Goal: Book appointment/travel/reservation

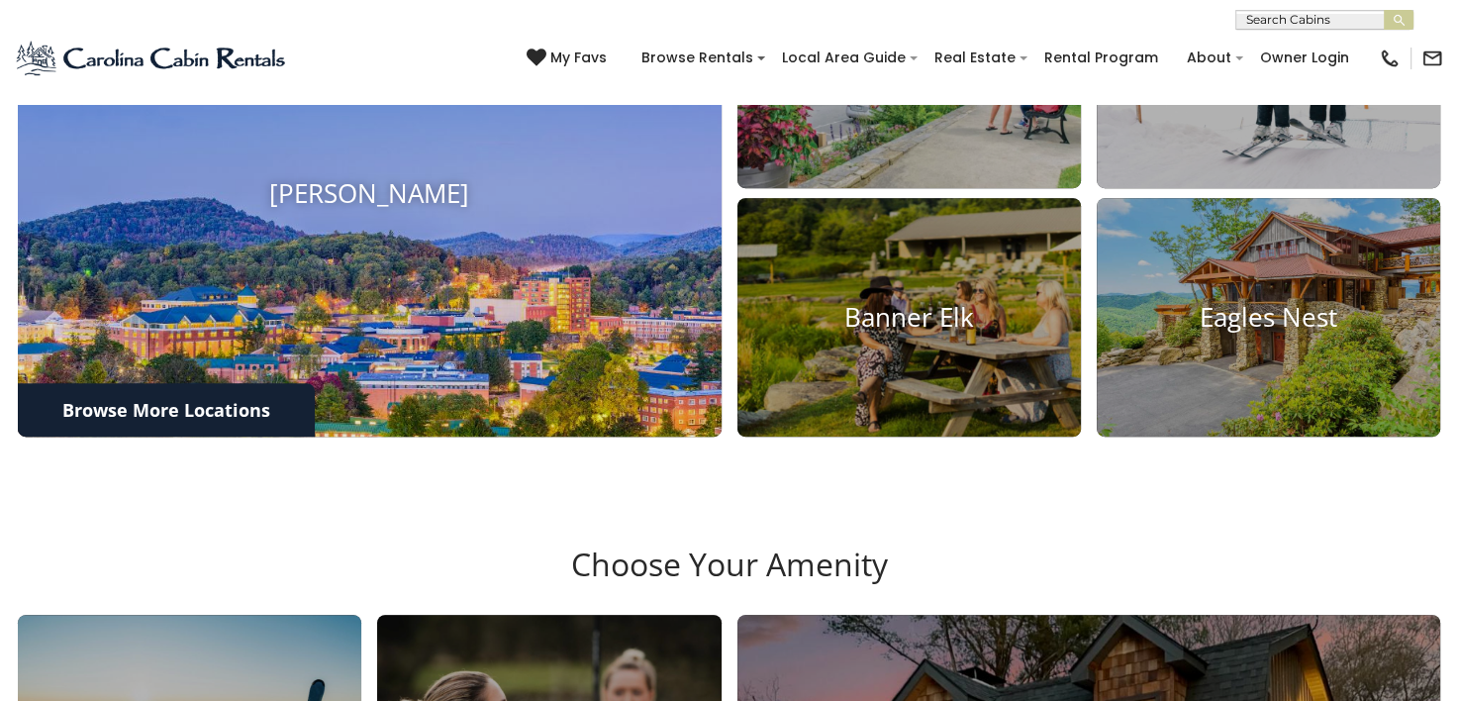
scroll to position [891, 0]
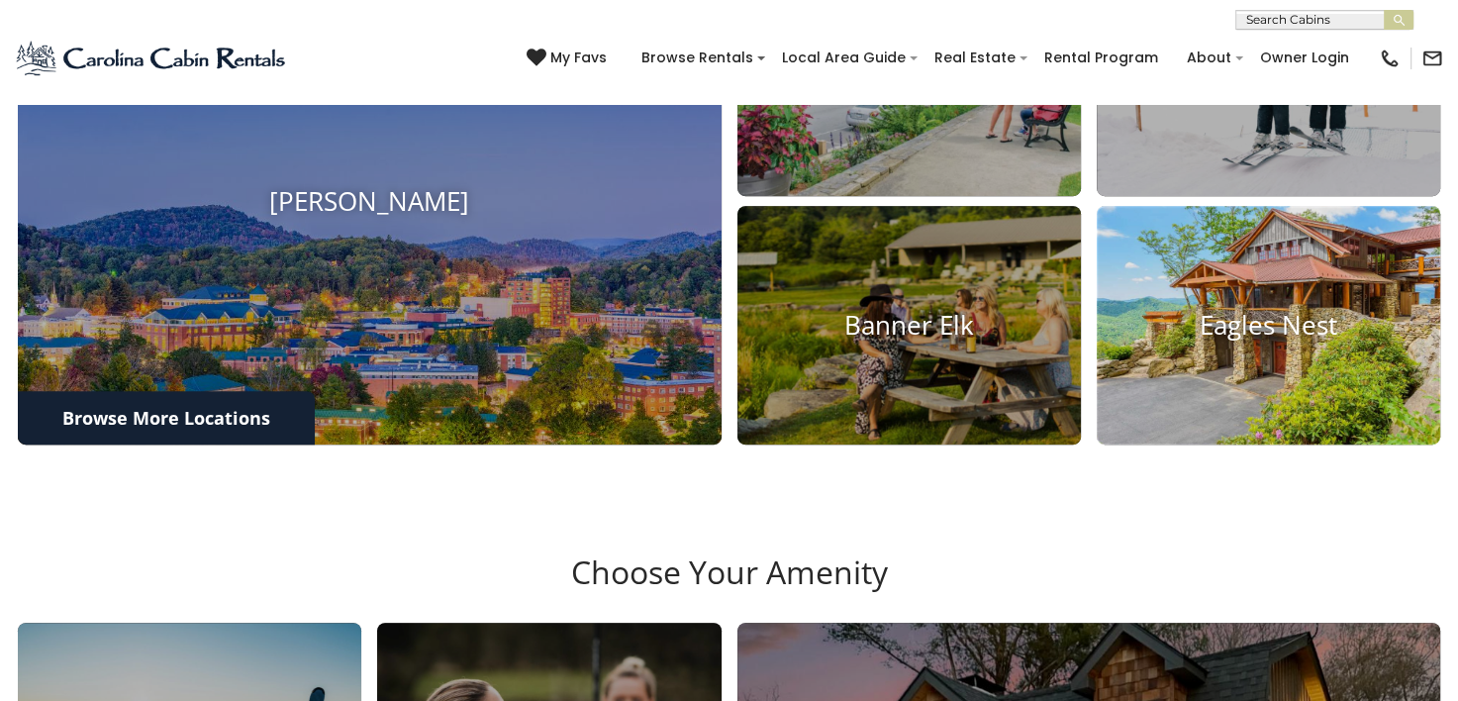
click at [1211, 340] on h4 "Eagles Nest" at bounding box center [1267, 325] width 343 height 31
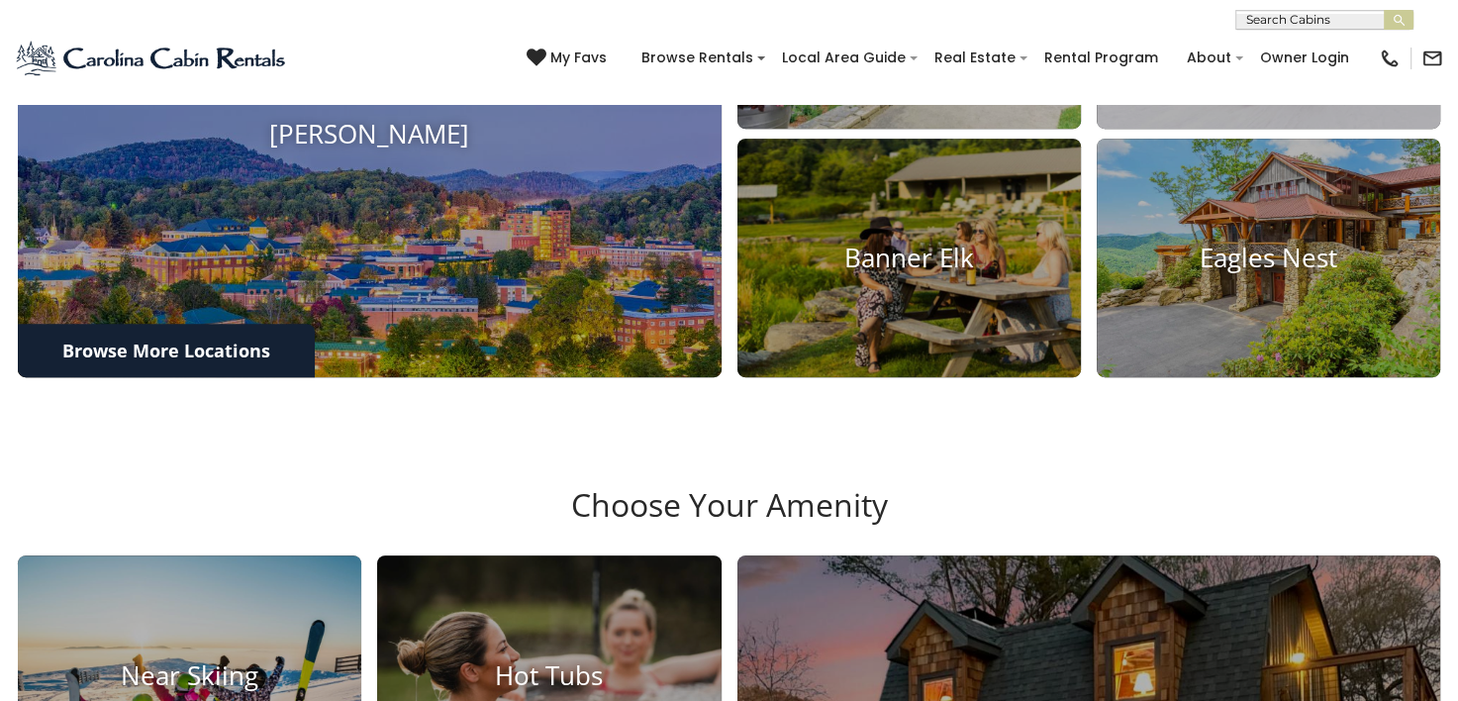
scroll to position [993, 0]
